Goal: Task Accomplishment & Management: Manage account settings

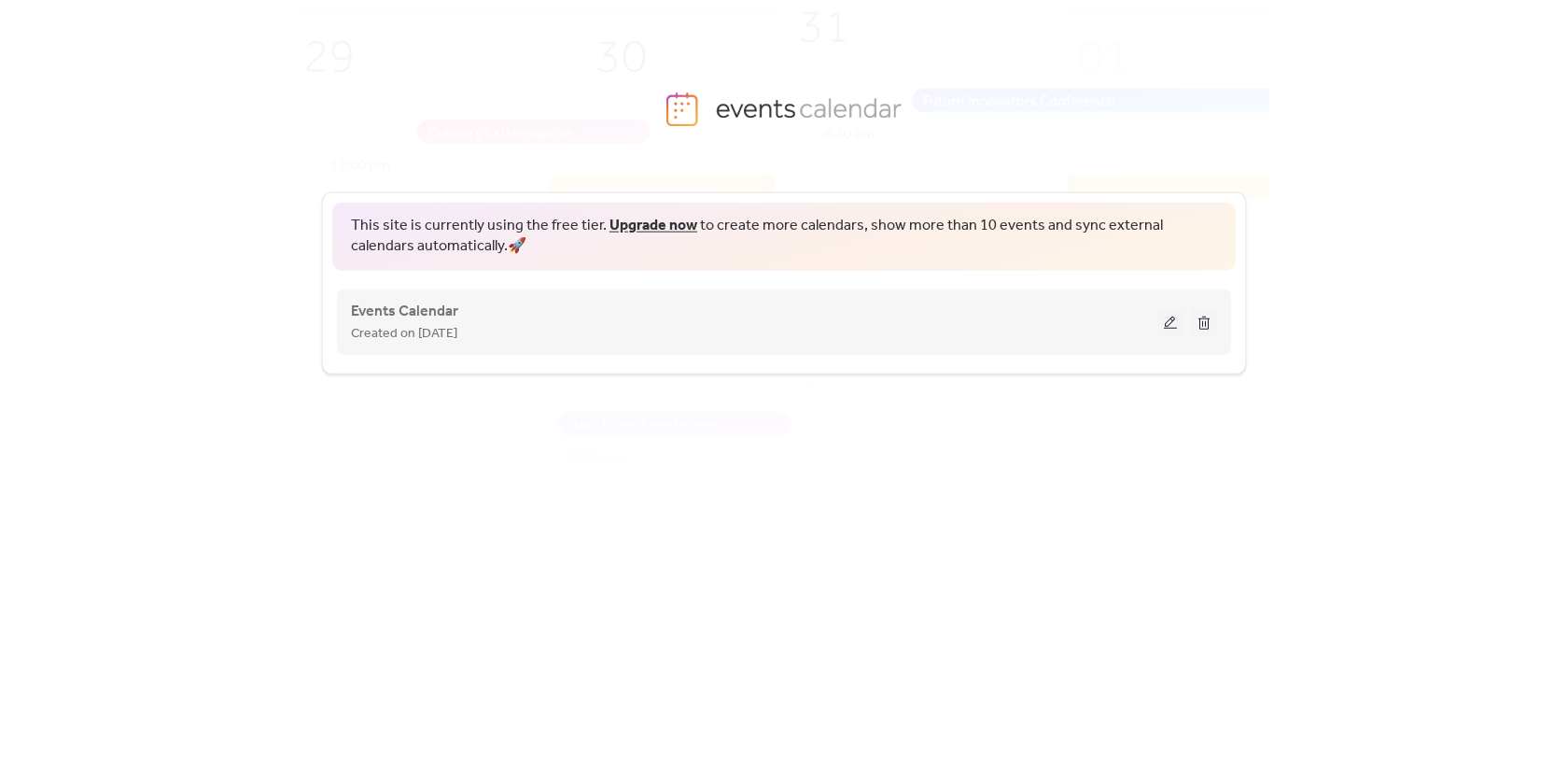
click at [470, 288] on div "Events Calendar Created on [DATE]" at bounding box center [784, 322] width 866 height 75
click at [433, 309] on span "Events Calendar" at bounding box center [404, 311] width 107 height 23
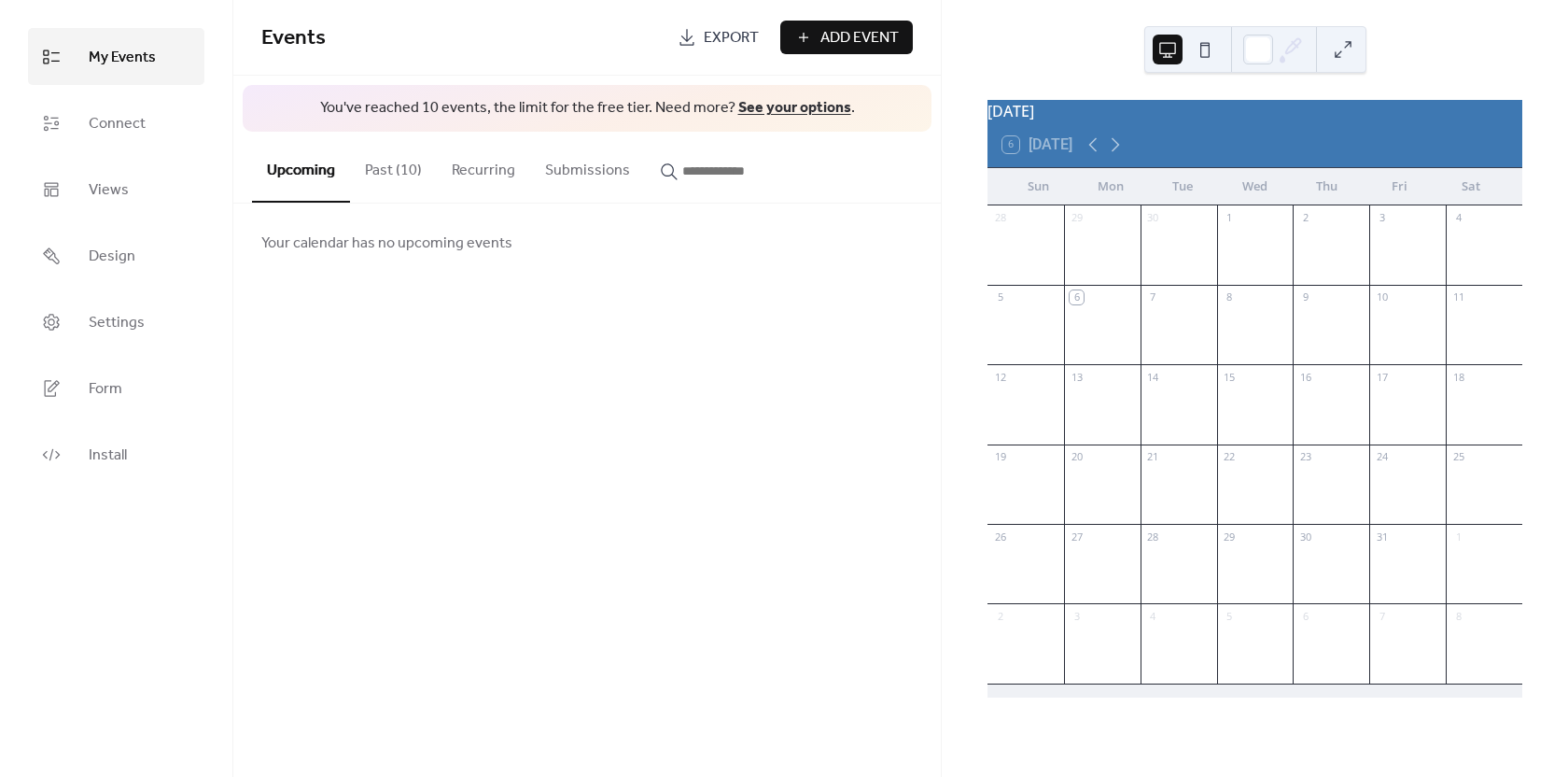
click at [344, 155] on button "Upcoming" at bounding box center [301, 167] width 98 height 71
click at [401, 175] on button "Past (10)" at bounding box center [393, 166] width 87 height 69
